Goal: Task Accomplishment & Management: Complete application form

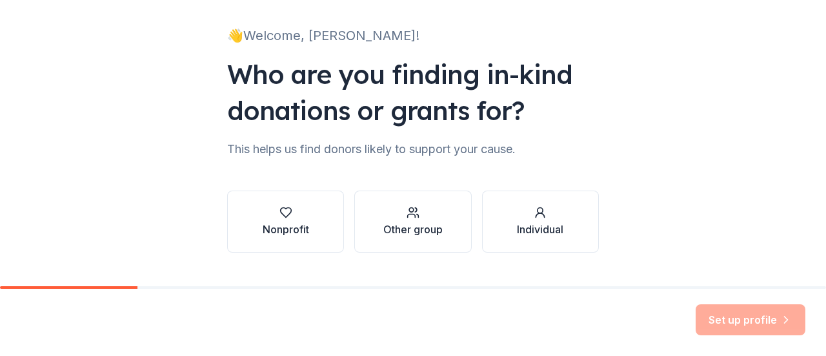
scroll to position [106, 0]
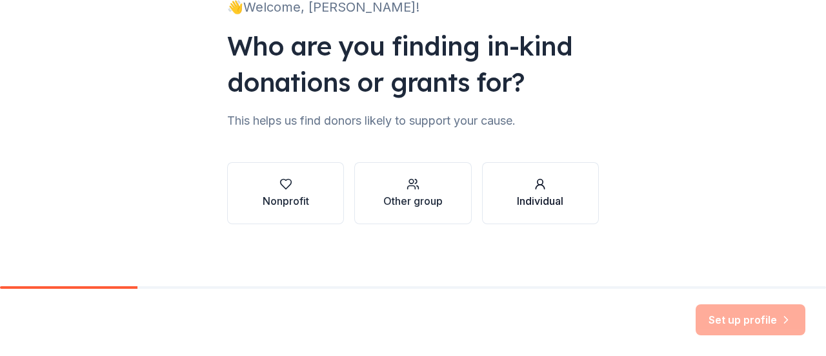
click at [546, 197] on div "Individual" at bounding box center [540, 200] width 46 height 15
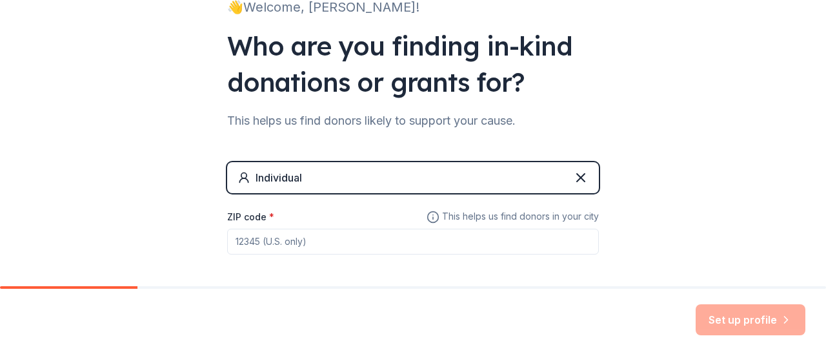
click at [411, 237] on input "ZIP code *" at bounding box center [413, 242] width 372 height 26
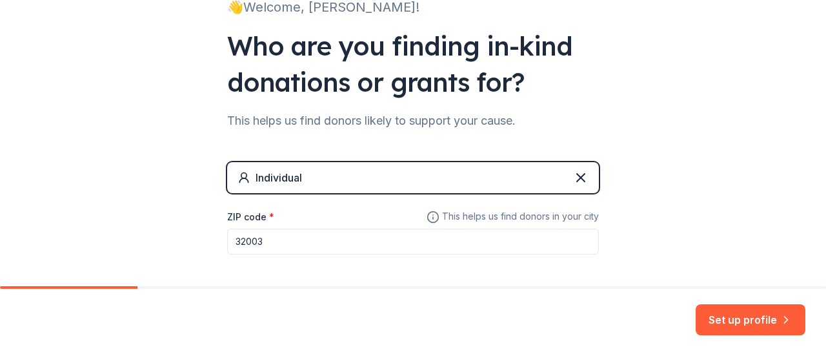
click at [425, 238] on input "32003" at bounding box center [413, 242] width 372 height 26
type input "32003"
drag, startPoint x: 722, startPoint y: 316, endPoint x: 775, endPoint y: 322, distance: 53.9
click at [775, 322] on button "Set up profile" at bounding box center [751, 319] width 110 height 31
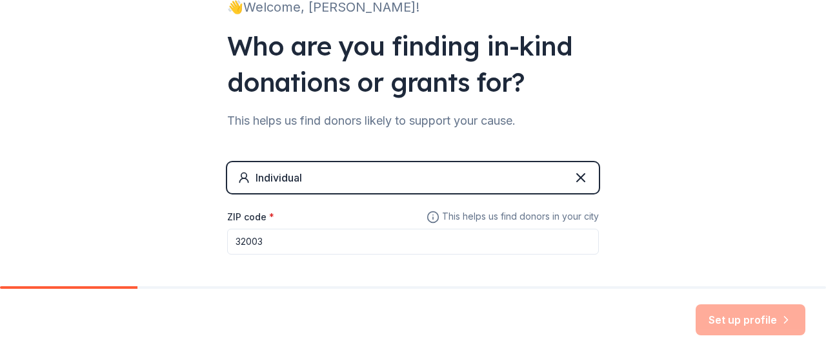
click at [775, 322] on div "Set up profile" at bounding box center [751, 319] width 110 height 31
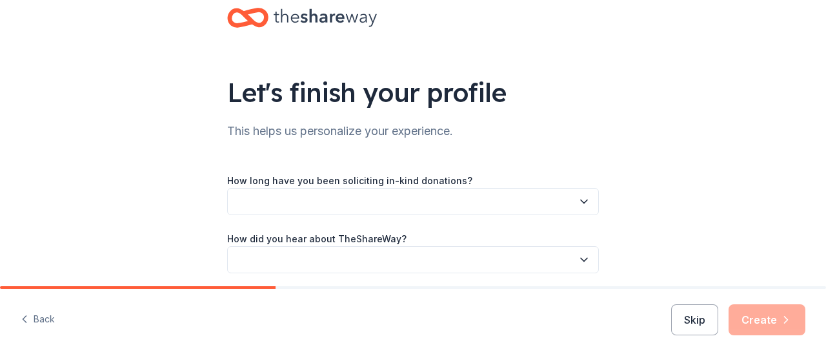
scroll to position [77, 0]
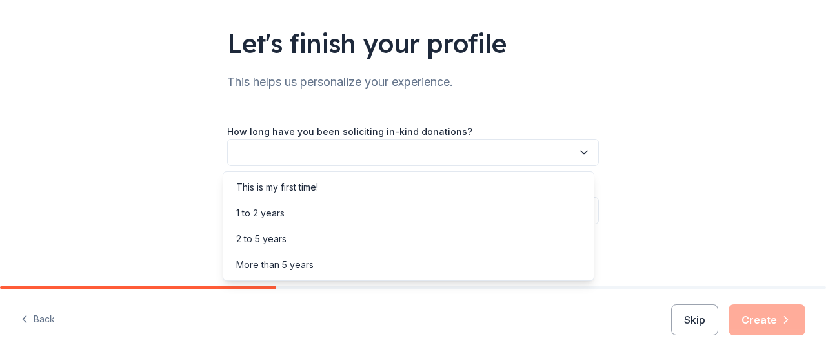
click at [398, 153] on button "button" at bounding box center [413, 152] width 372 height 27
click at [310, 216] on div "1 to 2 years" at bounding box center [408, 213] width 365 height 26
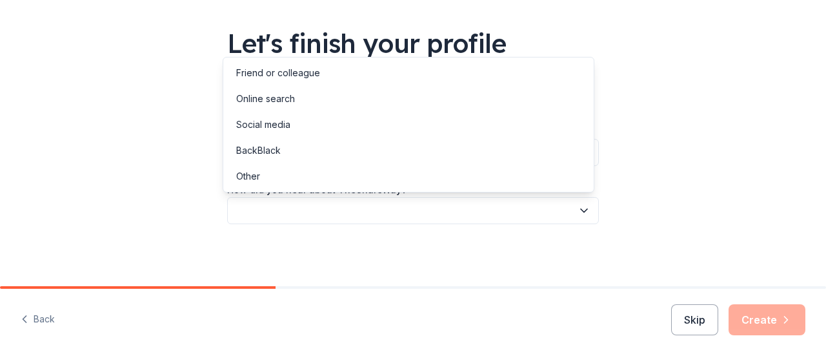
click at [310, 216] on button "button" at bounding box center [413, 210] width 372 height 27
click at [283, 96] on div "Online search" at bounding box center [265, 98] width 59 height 15
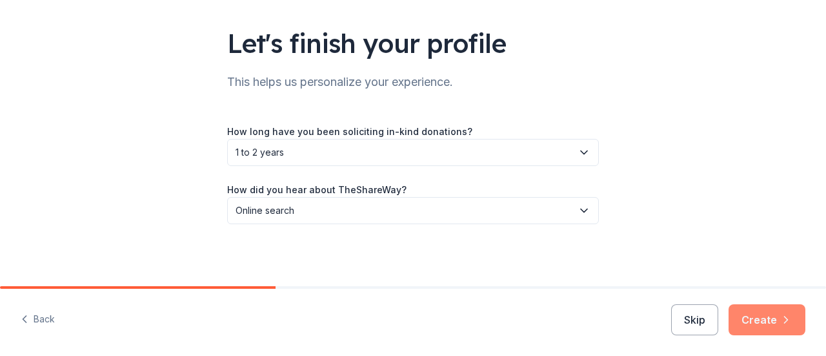
click at [758, 320] on button "Create" at bounding box center [767, 319] width 77 height 31
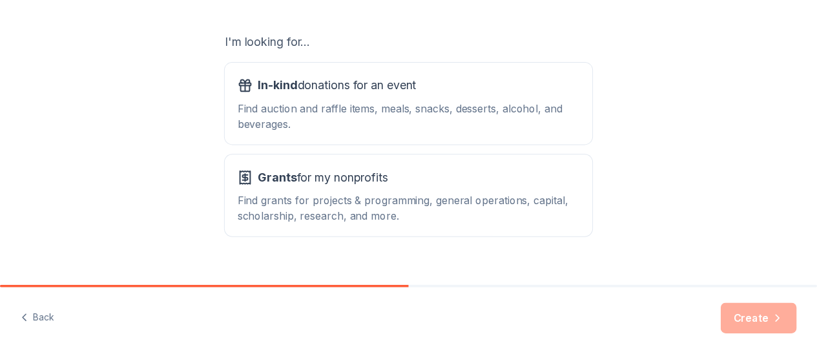
scroll to position [216, 0]
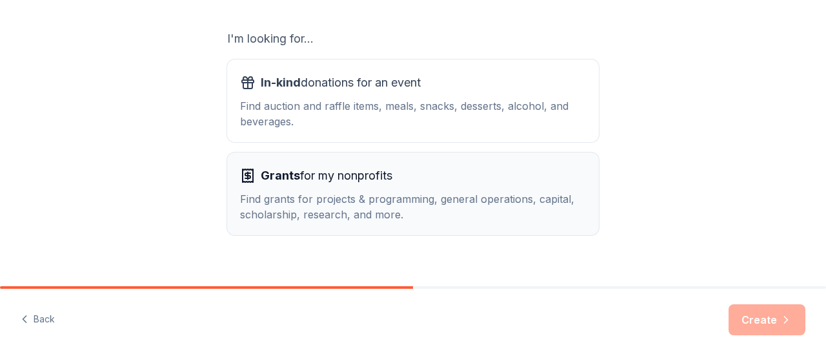
click at [371, 176] on span "Grants for my nonprofits" at bounding box center [327, 175] width 132 height 21
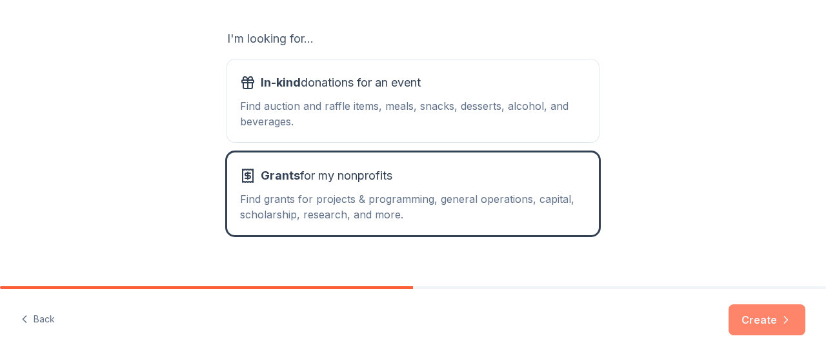
click at [758, 327] on button "Create" at bounding box center [767, 319] width 77 height 31
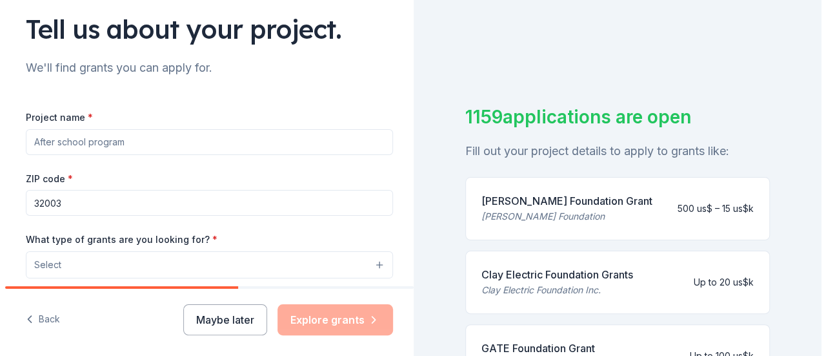
scroll to position [96, 0]
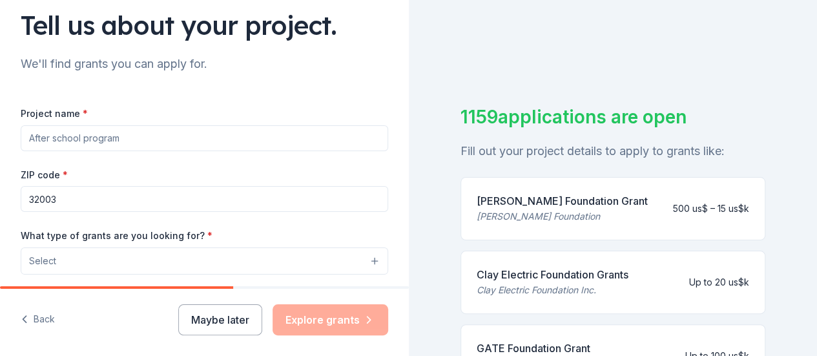
click at [155, 132] on input "Project name *" at bounding box center [204, 138] width 367 height 26
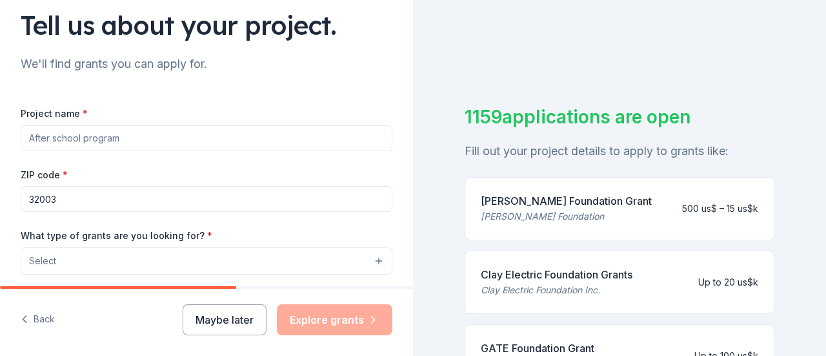
click at [82, 260] on button "Select" at bounding box center [207, 260] width 372 height 27
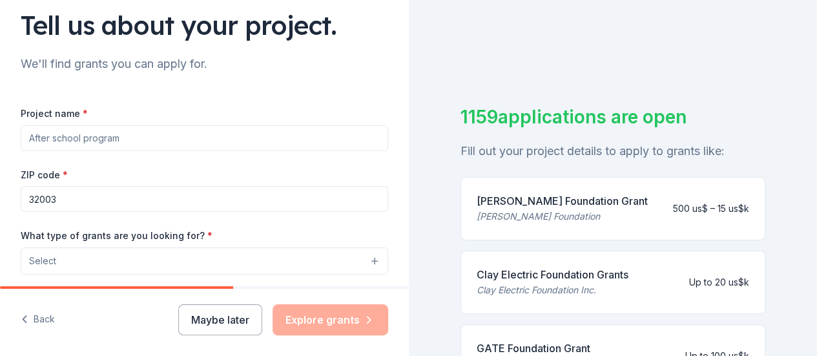
click at [82, 260] on button "Select" at bounding box center [204, 260] width 367 height 27
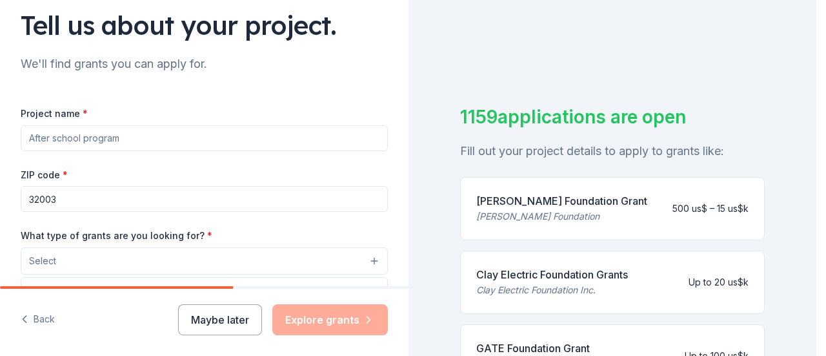
click at [82, 260] on button "Select" at bounding box center [204, 260] width 367 height 27
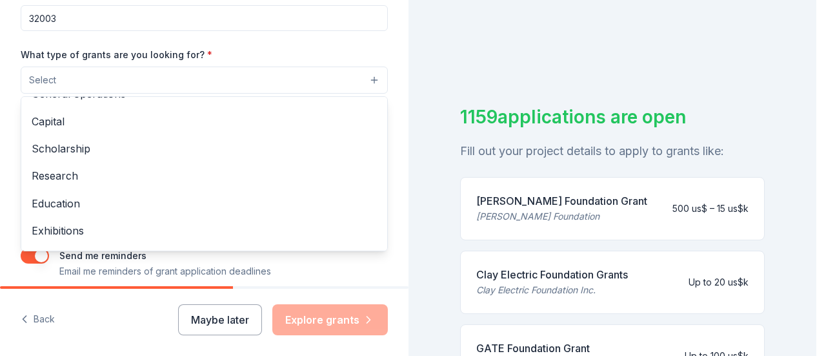
scroll to position [0, 0]
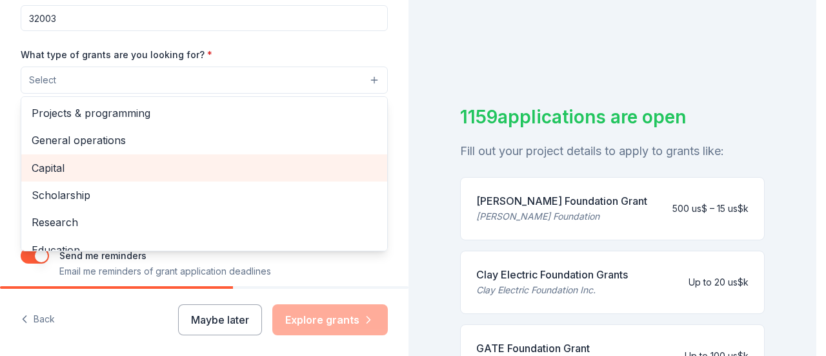
click at [52, 165] on span "Capital" at bounding box center [204, 167] width 345 height 17
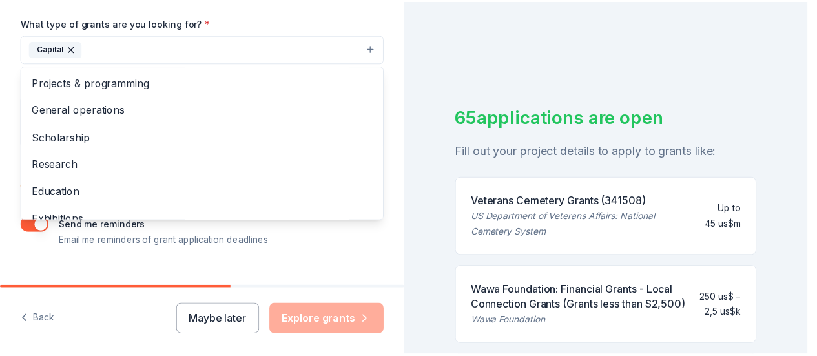
scroll to position [331, 0]
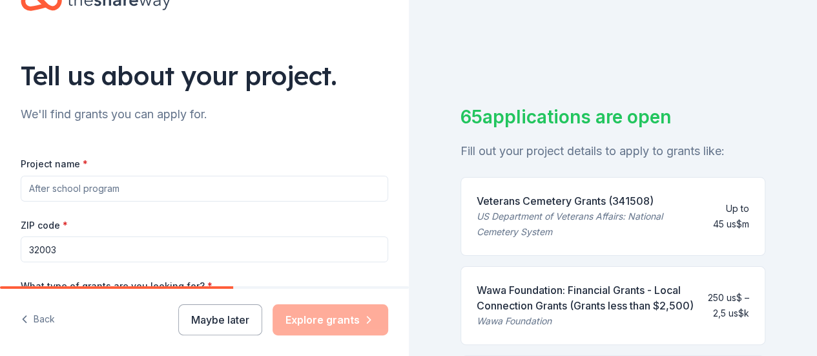
scroll to position [21, 0]
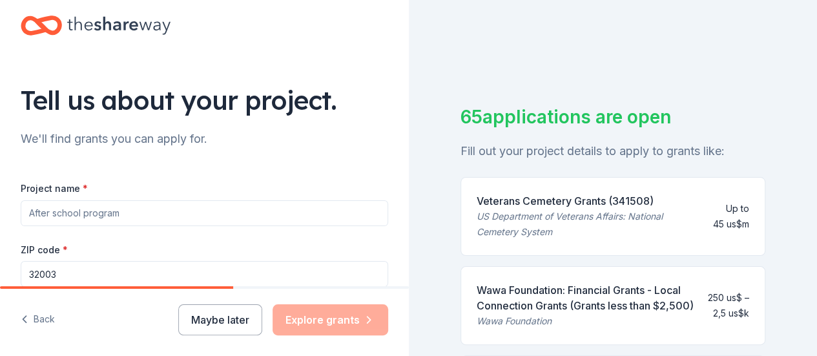
click at [190, 215] on input "Project name *" at bounding box center [204, 213] width 367 height 26
click at [300, 216] on input "Shelter Program in [GEOGRAPHIC_DATA]" at bounding box center [204, 213] width 367 height 26
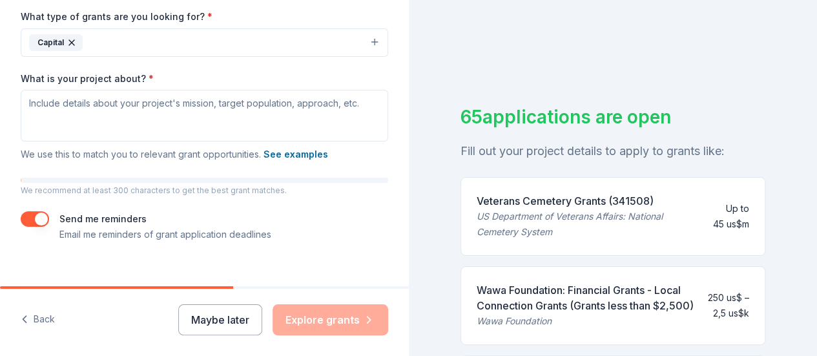
scroll to position [331, 0]
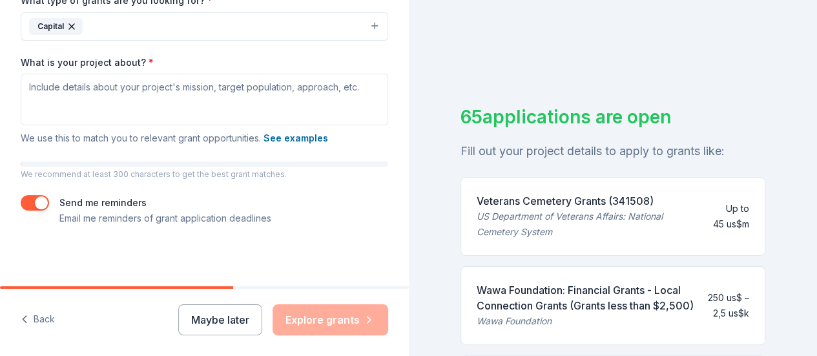
type input "Shelter Program in [GEOGRAPHIC_DATA]"
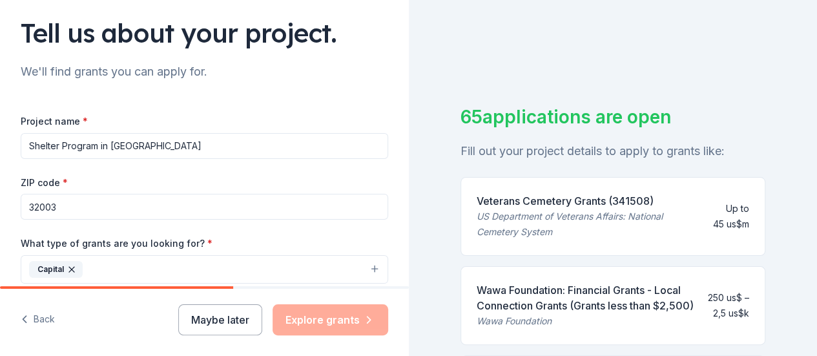
scroll to position [0, 0]
